Goal: Navigation & Orientation: Find specific page/section

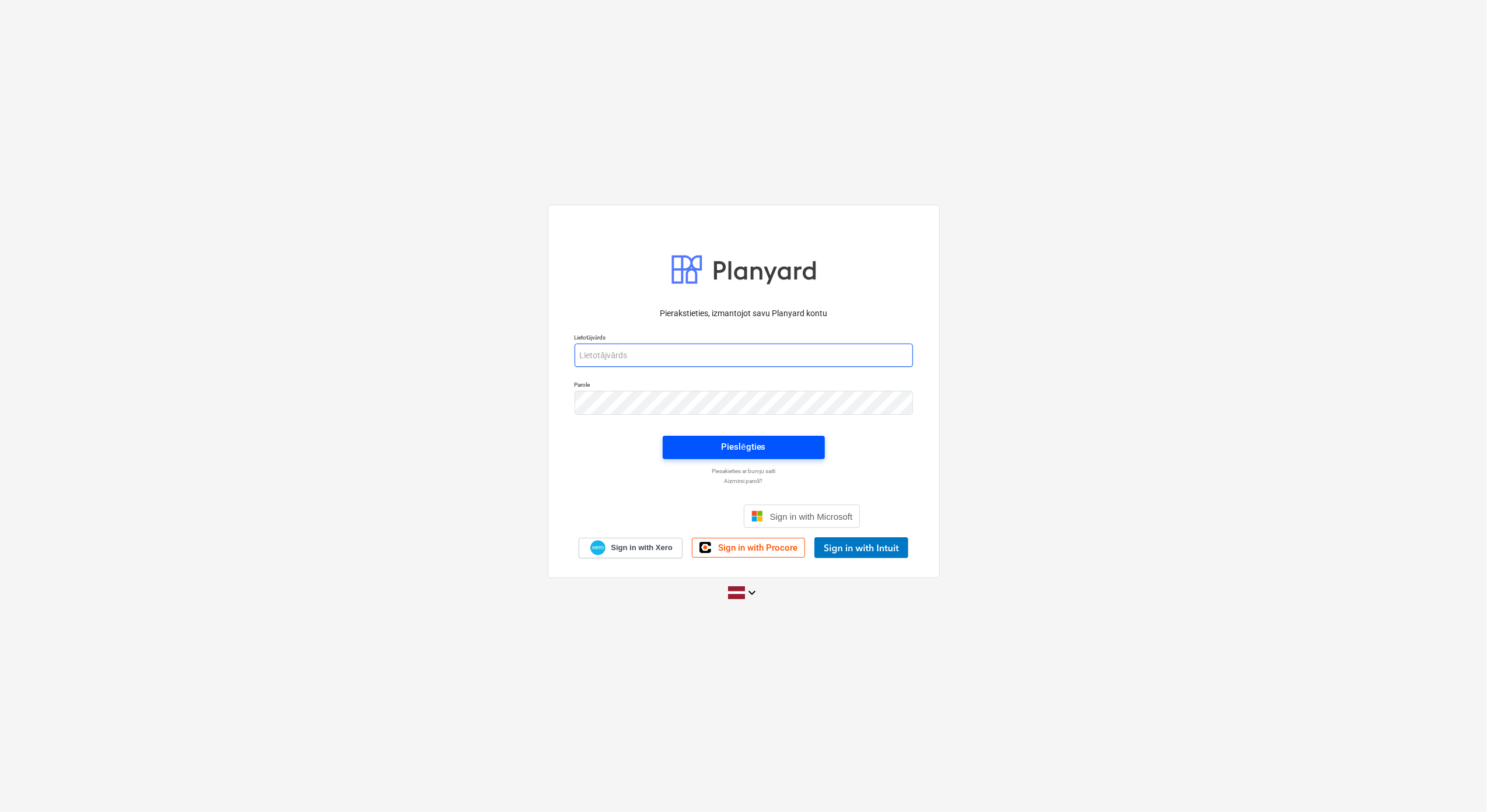
type input "[EMAIL_ADDRESS][DOMAIN_NAME]"
click at [743, 453] on div "Pieslēgties" at bounding box center [744, 446] width 44 height 15
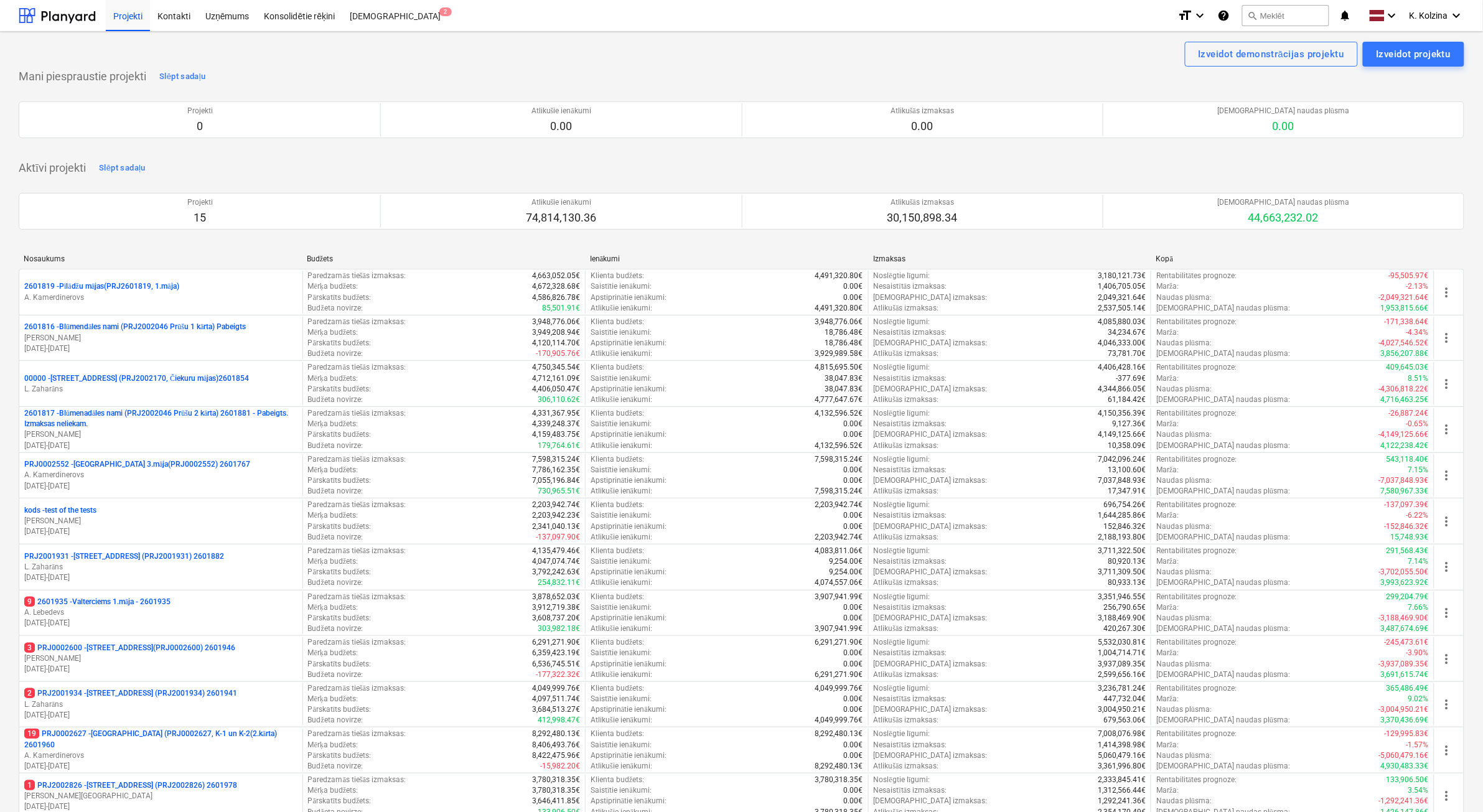
click at [831, 60] on div "Izveidot demonstrācijas projektu Izveidot projektu" at bounding box center [741, 54] width 1446 height 25
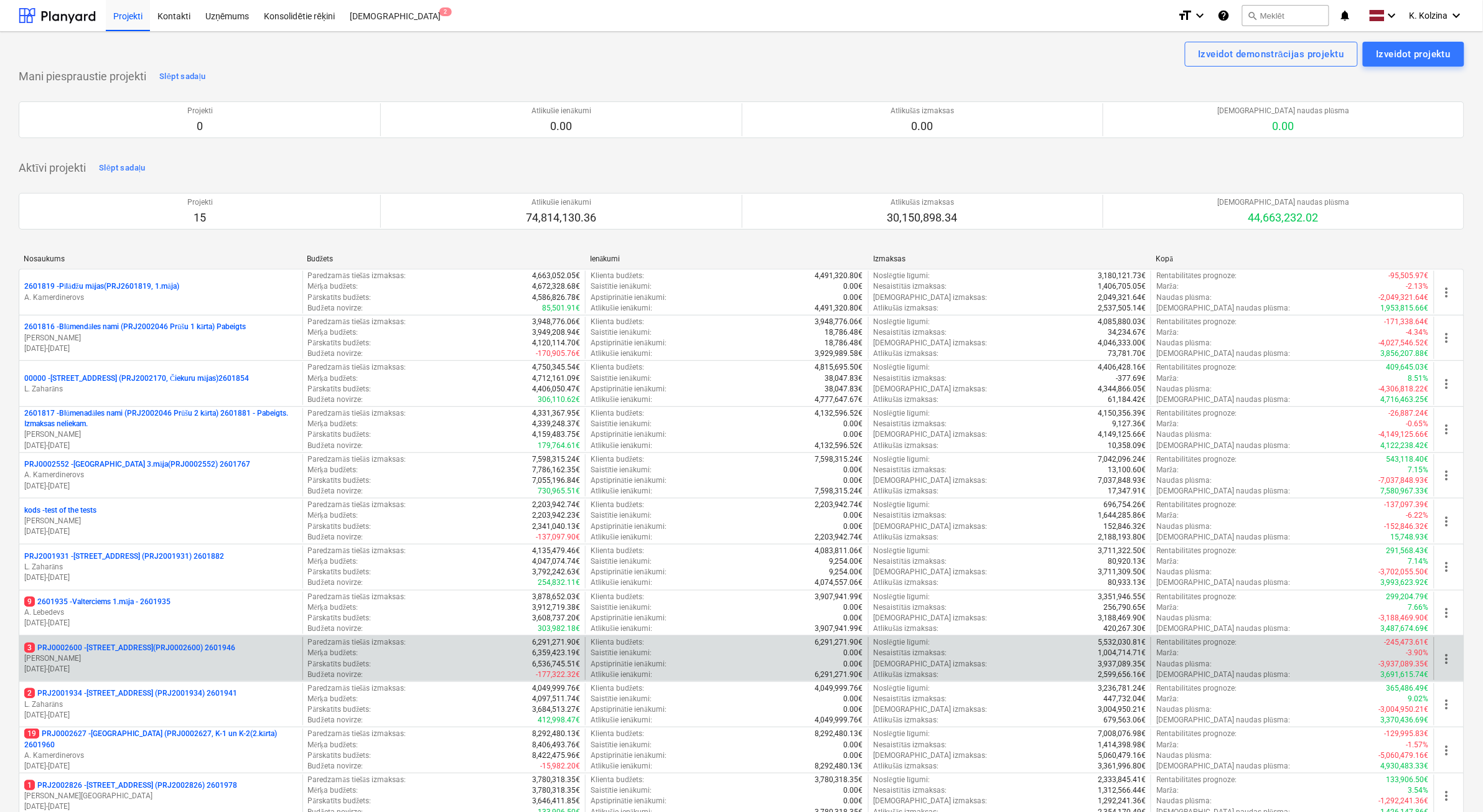
click at [142, 652] on p "3 PRJ0002600 - [STREET_ADDRESS](PRJ0002600) 2601946" at bounding box center [130, 648] width 211 height 10
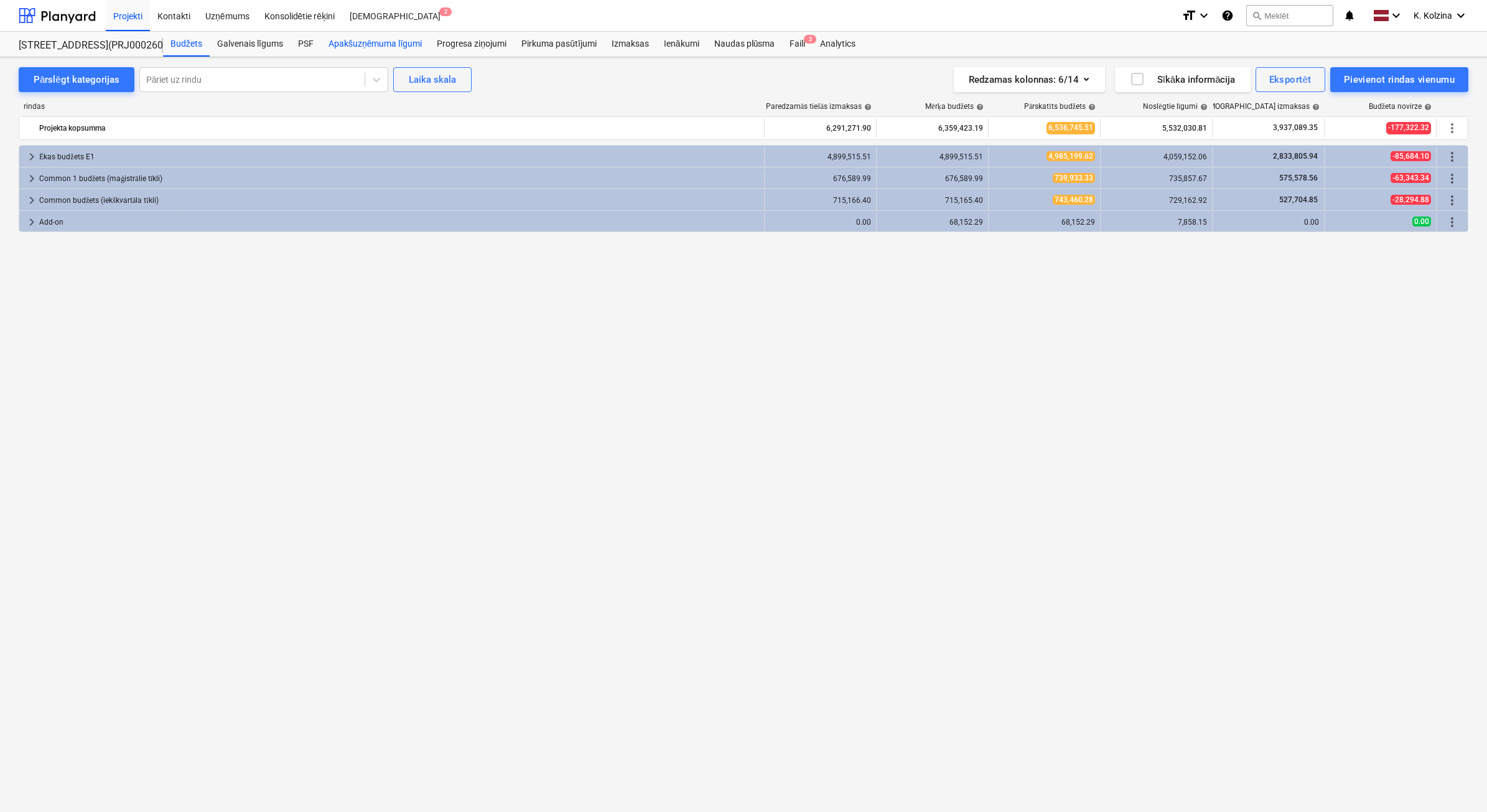
click at [352, 43] on div "Apakšuzņēmuma līgumi" at bounding box center [375, 44] width 108 height 25
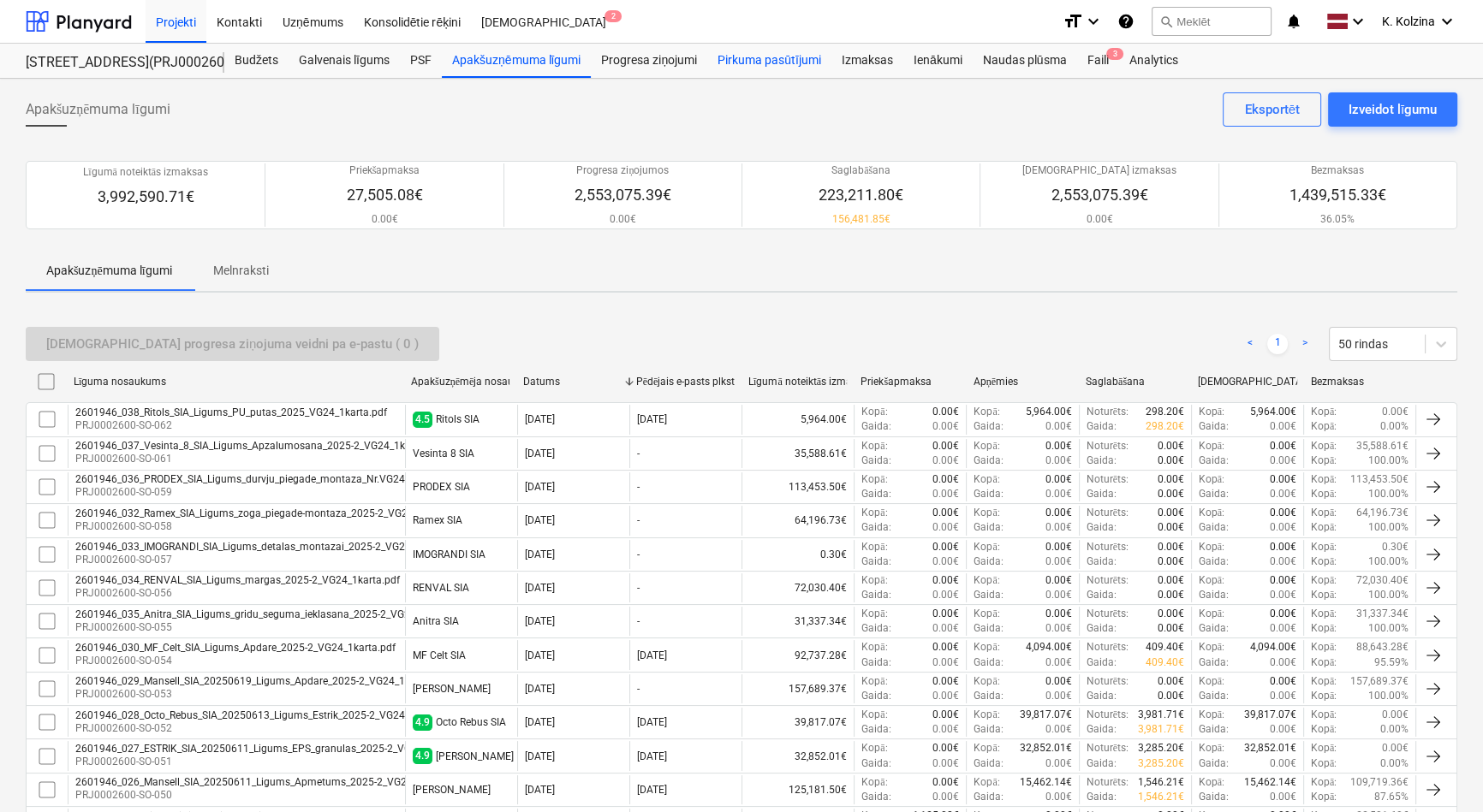
click at [768, 58] on div "Pirkuma pasūtījumi" at bounding box center [770, 60] width 125 height 34
